Goal: Information Seeking & Learning: Learn about a topic

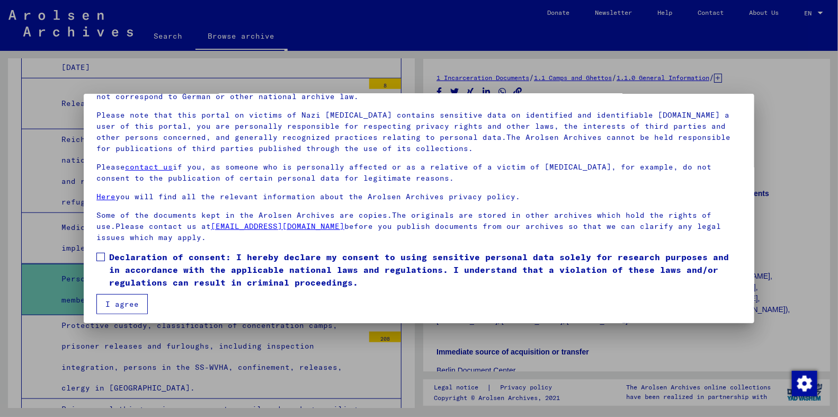
scroll to position [63, 0]
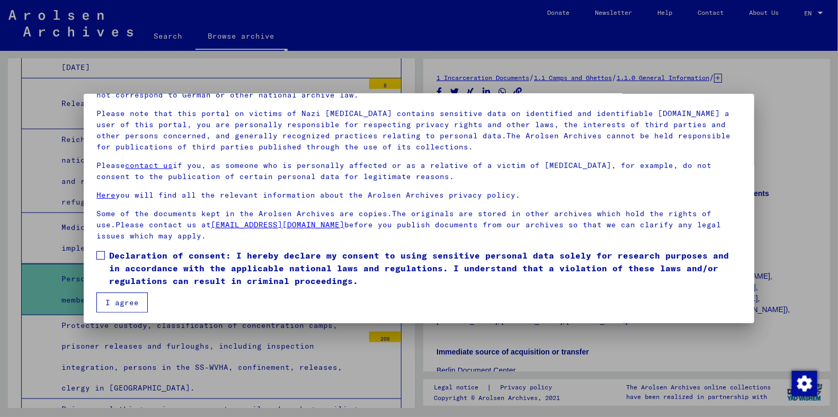
click at [105, 257] on label "Declaration of consent: I hereby declare my consent to using sensitive personal…" at bounding box center [418, 268] width 645 height 38
click at [113, 303] on button "I agree" at bounding box center [121, 303] width 51 height 20
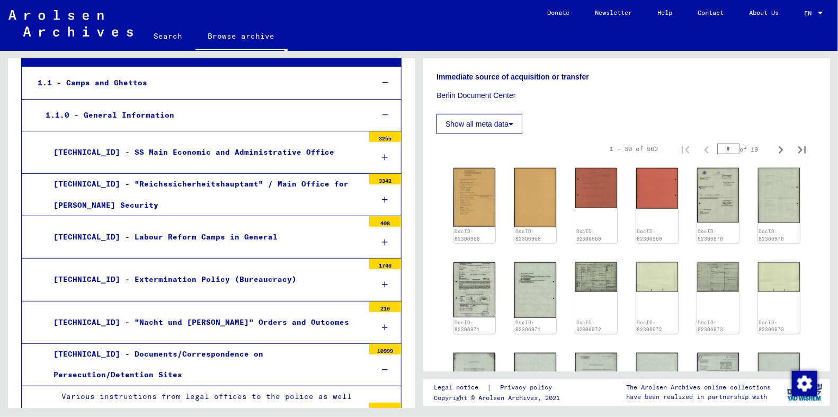
scroll to position [274, 0]
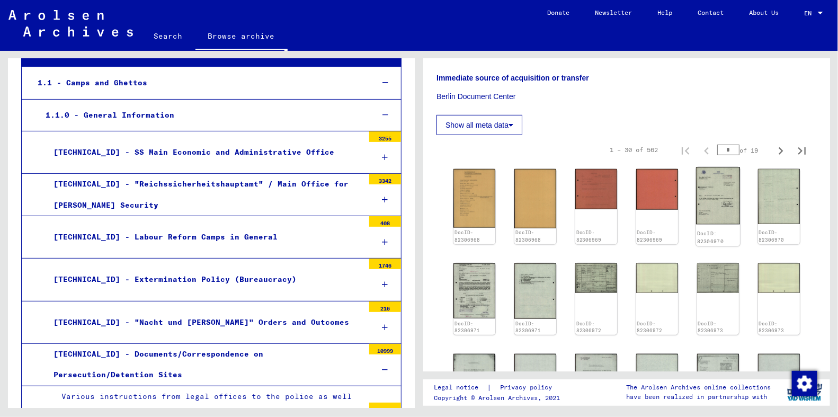
click at [706, 167] on img at bounding box center [718, 195] width 44 height 57
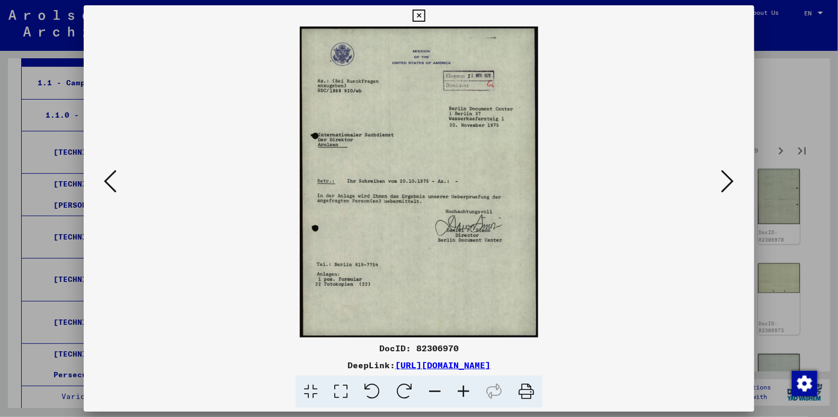
click at [727, 168] on button at bounding box center [728, 182] width 19 height 30
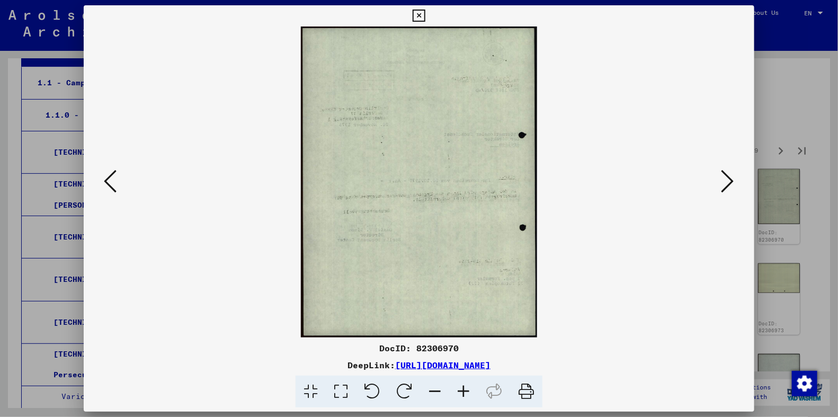
click at [727, 168] on button at bounding box center [728, 182] width 19 height 30
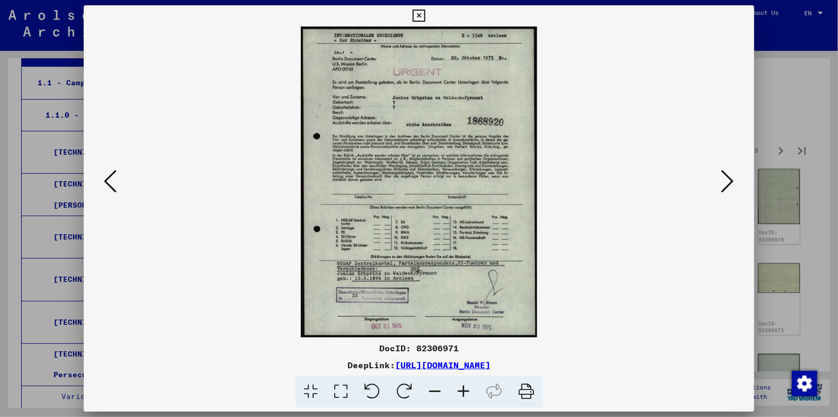
click at [727, 168] on button at bounding box center [728, 182] width 19 height 30
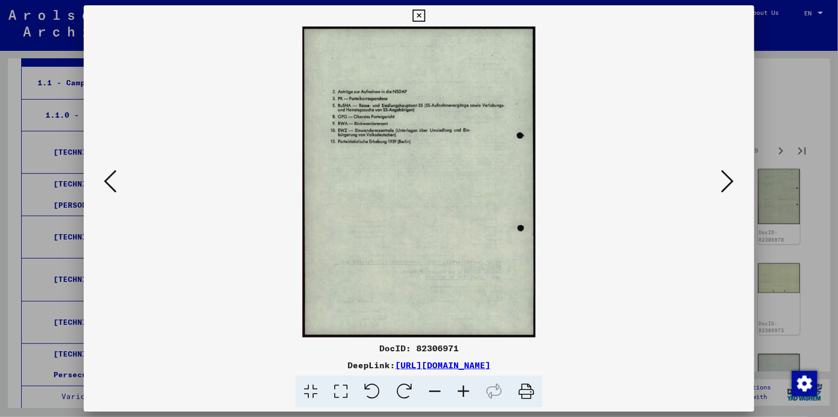
click at [727, 168] on button at bounding box center [728, 182] width 19 height 30
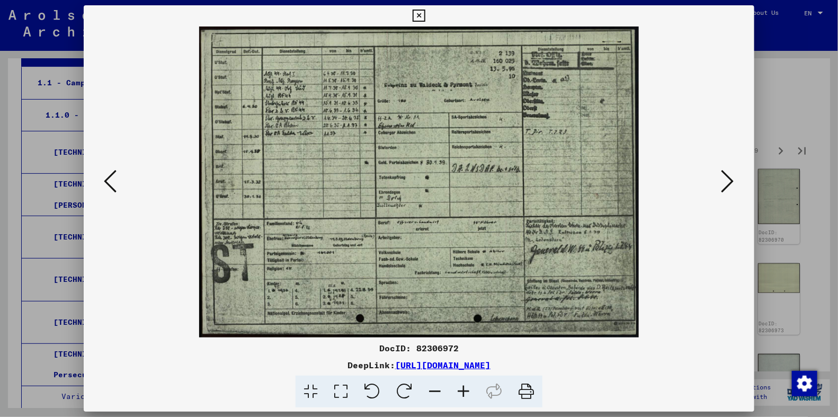
click at [727, 168] on button at bounding box center [728, 182] width 19 height 30
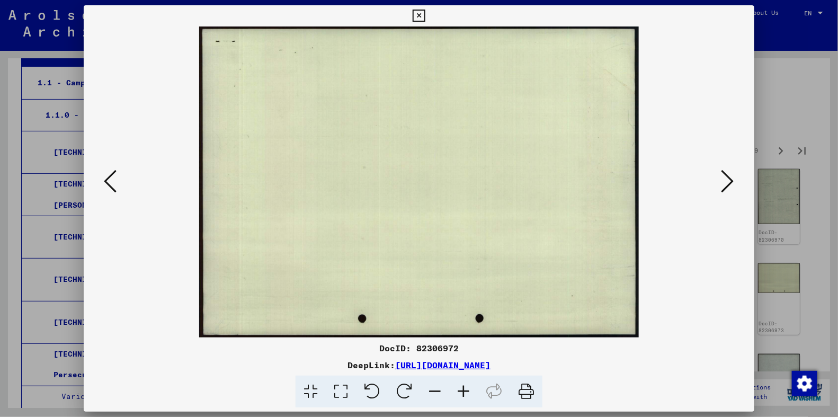
click at [727, 168] on button at bounding box center [728, 182] width 19 height 30
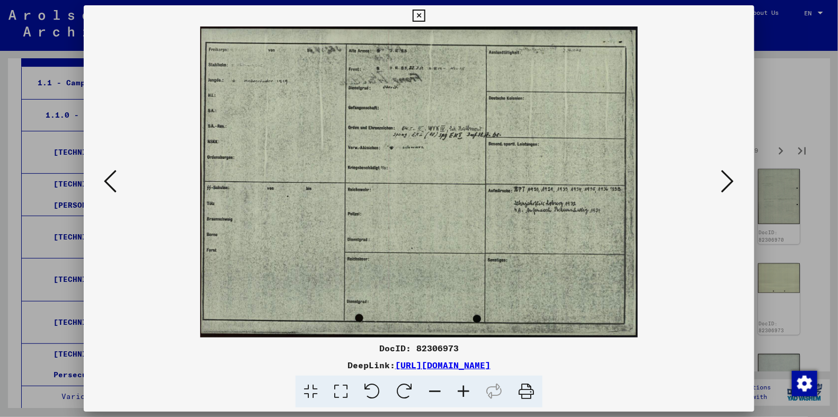
click at [727, 168] on button at bounding box center [728, 182] width 19 height 30
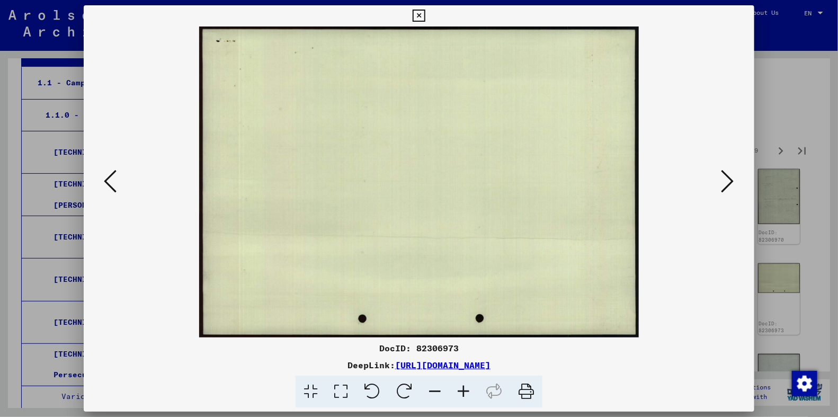
click at [727, 168] on button at bounding box center [728, 182] width 19 height 30
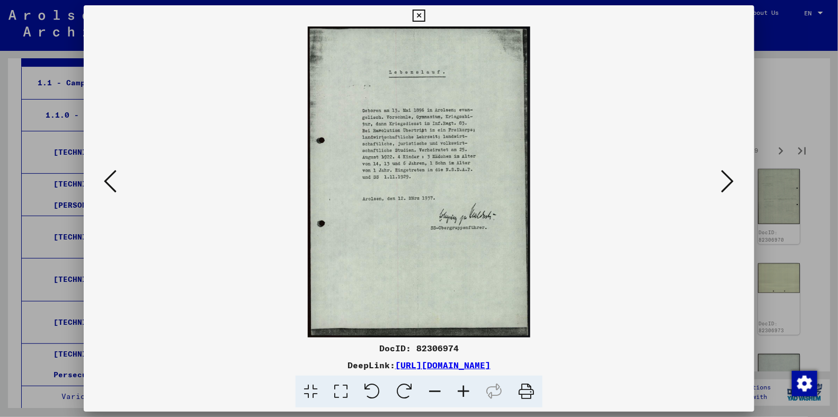
click at [727, 168] on button at bounding box center [728, 182] width 19 height 30
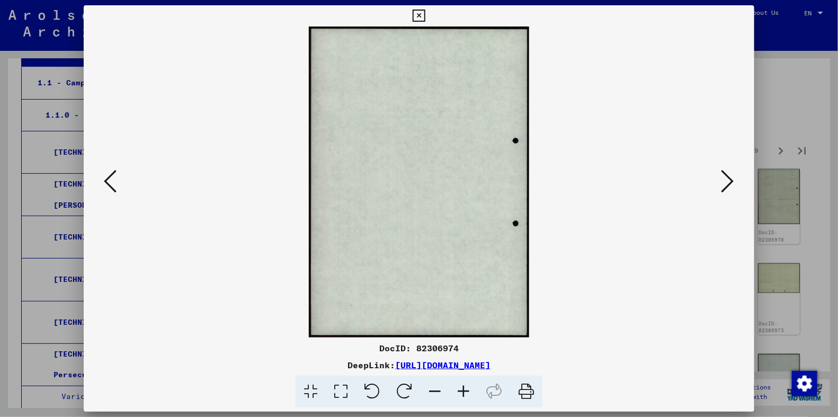
click at [727, 168] on button at bounding box center [728, 182] width 19 height 30
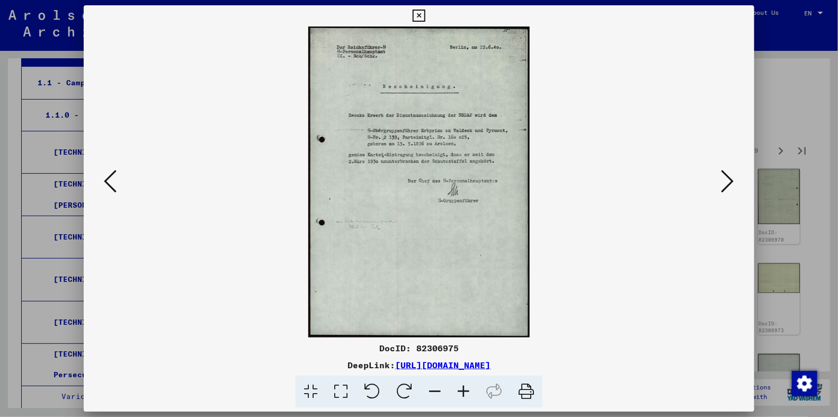
click at [727, 168] on button at bounding box center [728, 182] width 19 height 30
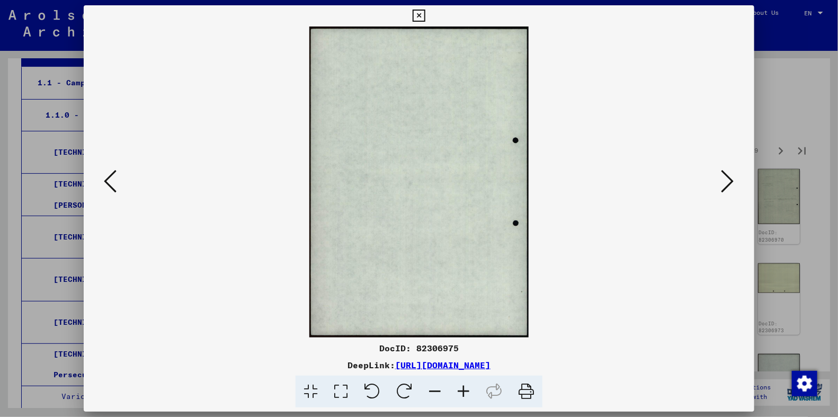
click at [727, 168] on button at bounding box center [728, 182] width 19 height 30
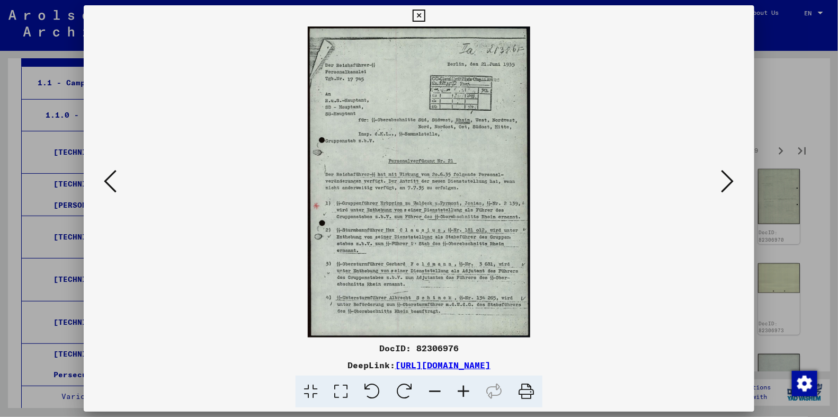
click at [779, 102] on div at bounding box center [419, 208] width 838 height 417
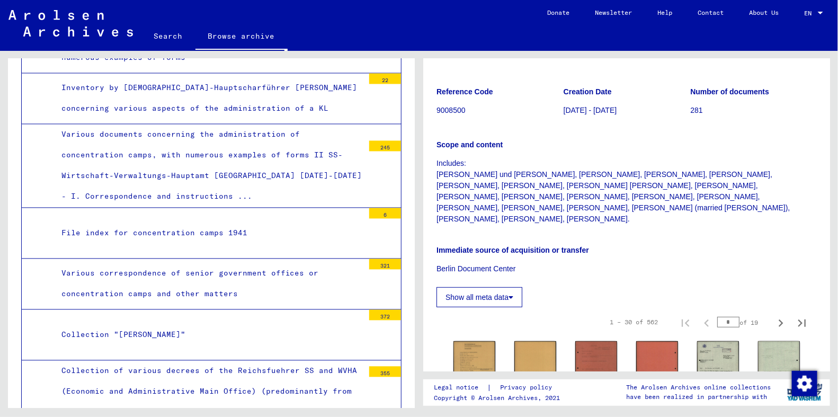
scroll to position [2550, 0]
